Goal: Navigation & Orientation: Find specific page/section

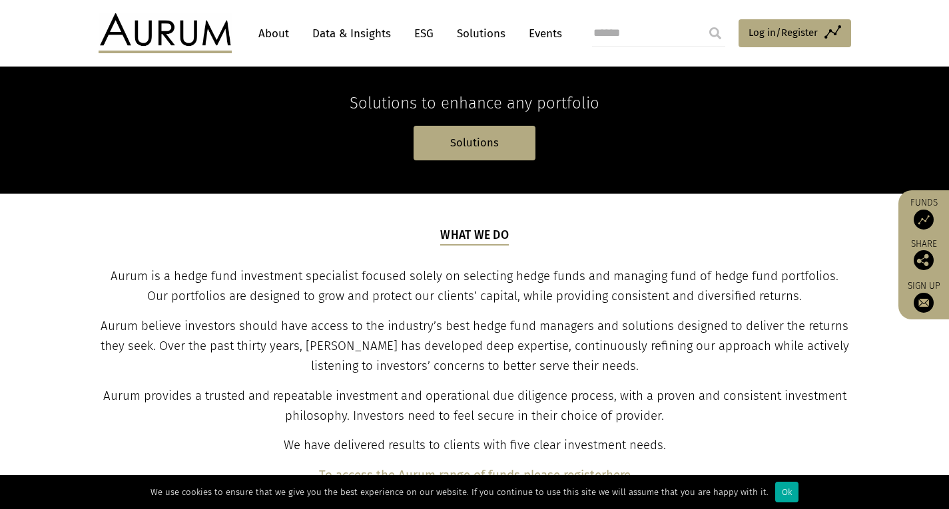
scroll to position [308, 0]
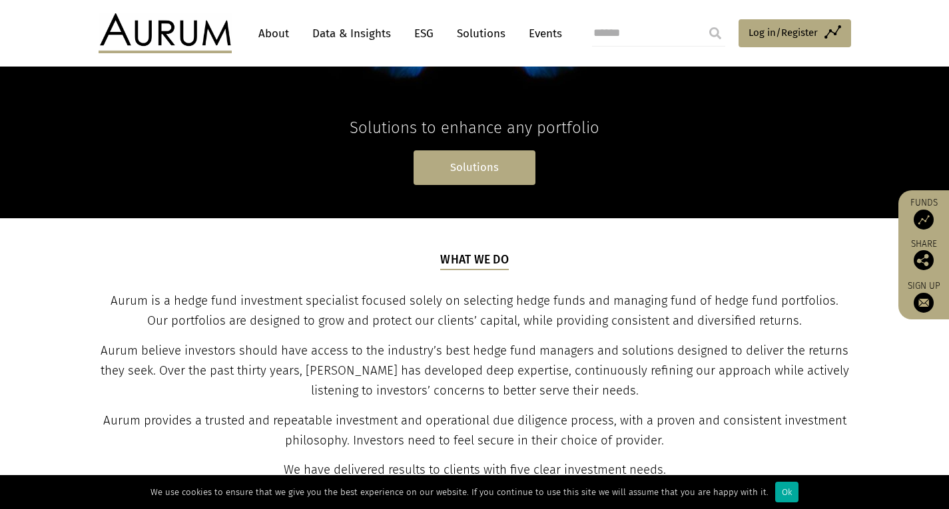
click at [494, 172] on link "Solutions" at bounding box center [475, 167] width 122 height 34
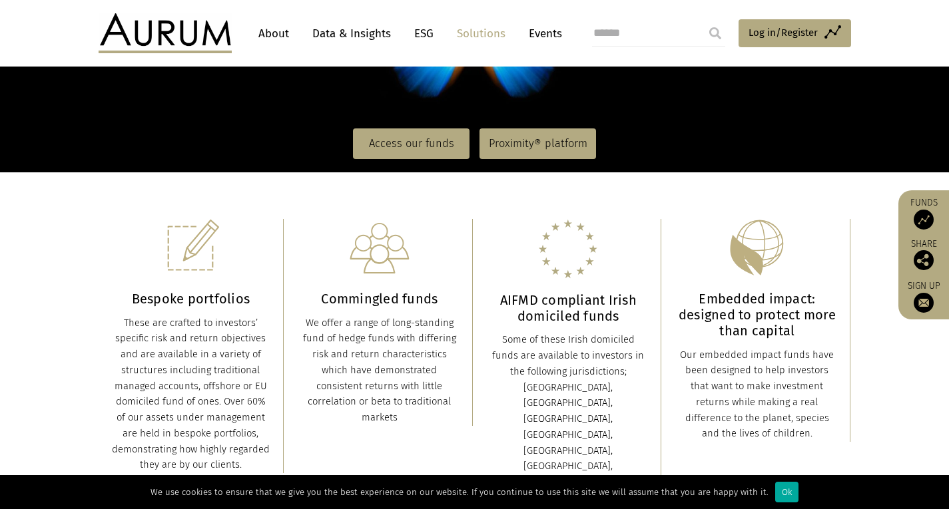
scroll to position [254, 0]
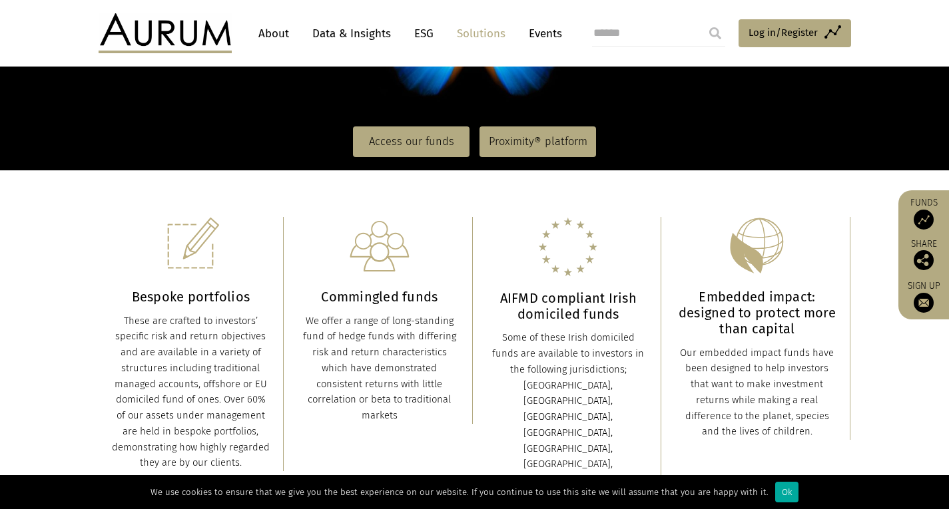
click at [416, 148] on link "Access our funds" at bounding box center [411, 142] width 117 height 31
